Goal: Navigation & Orientation: Find specific page/section

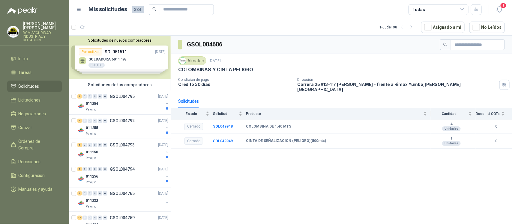
click at [32, 84] on span "Solicitudes" at bounding box center [29, 86] width 21 height 7
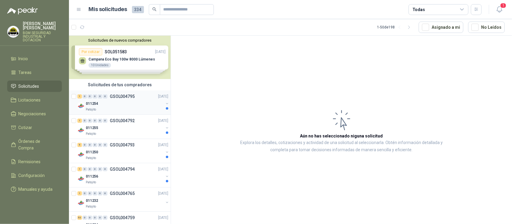
click at [127, 111] on div "Patojito" at bounding box center [125, 109] width 78 height 5
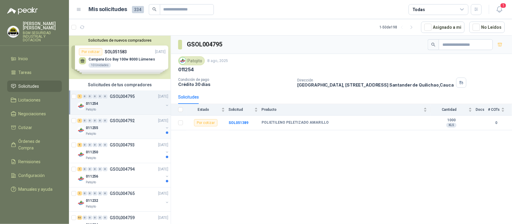
click at [133, 127] on div "011255" at bounding box center [125, 127] width 78 height 7
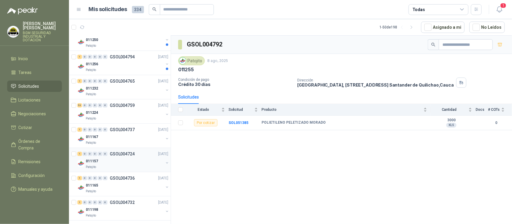
scroll to position [225, 0]
